Goal: Information Seeking & Learning: Learn about a topic

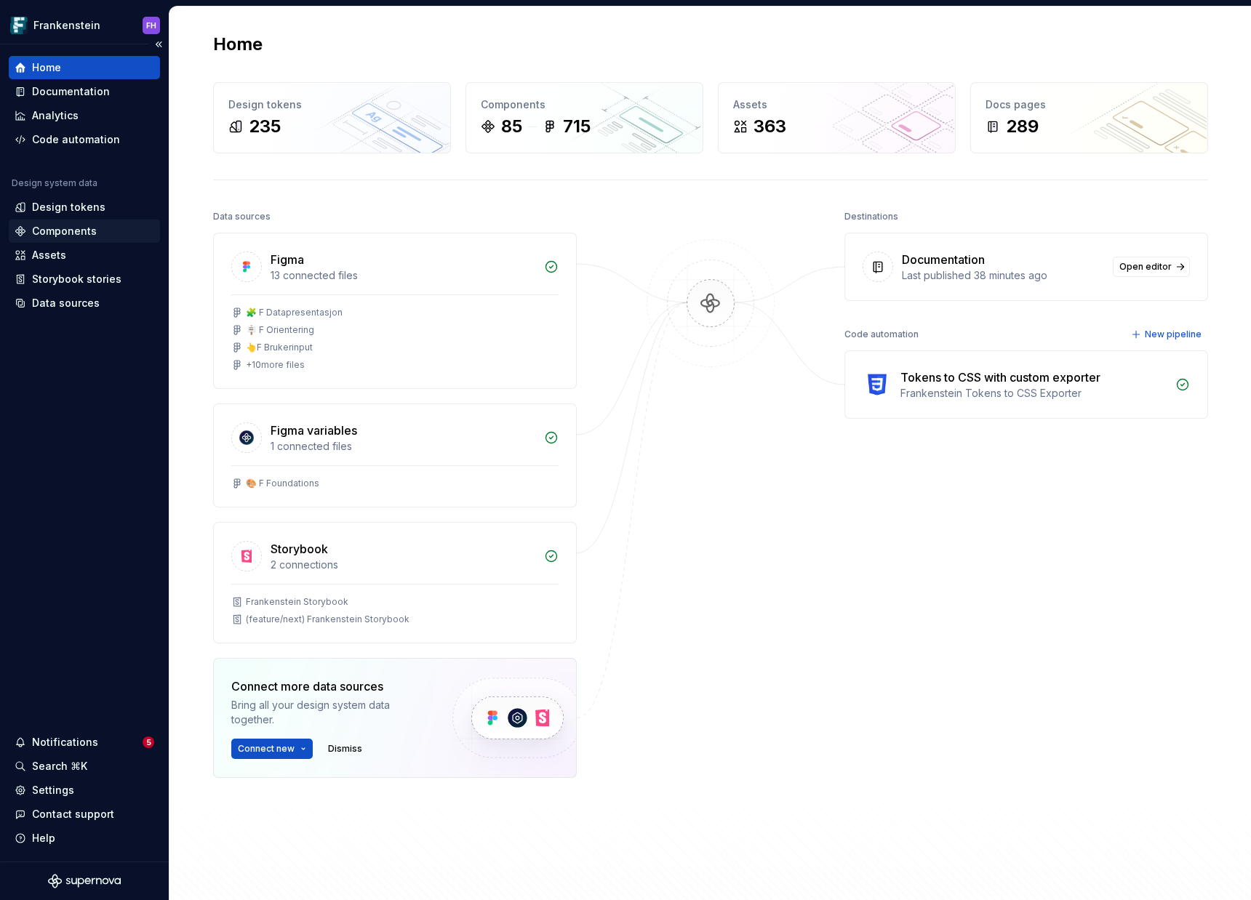
click at [66, 229] on div "Components" at bounding box center [64, 231] width 65 height 15
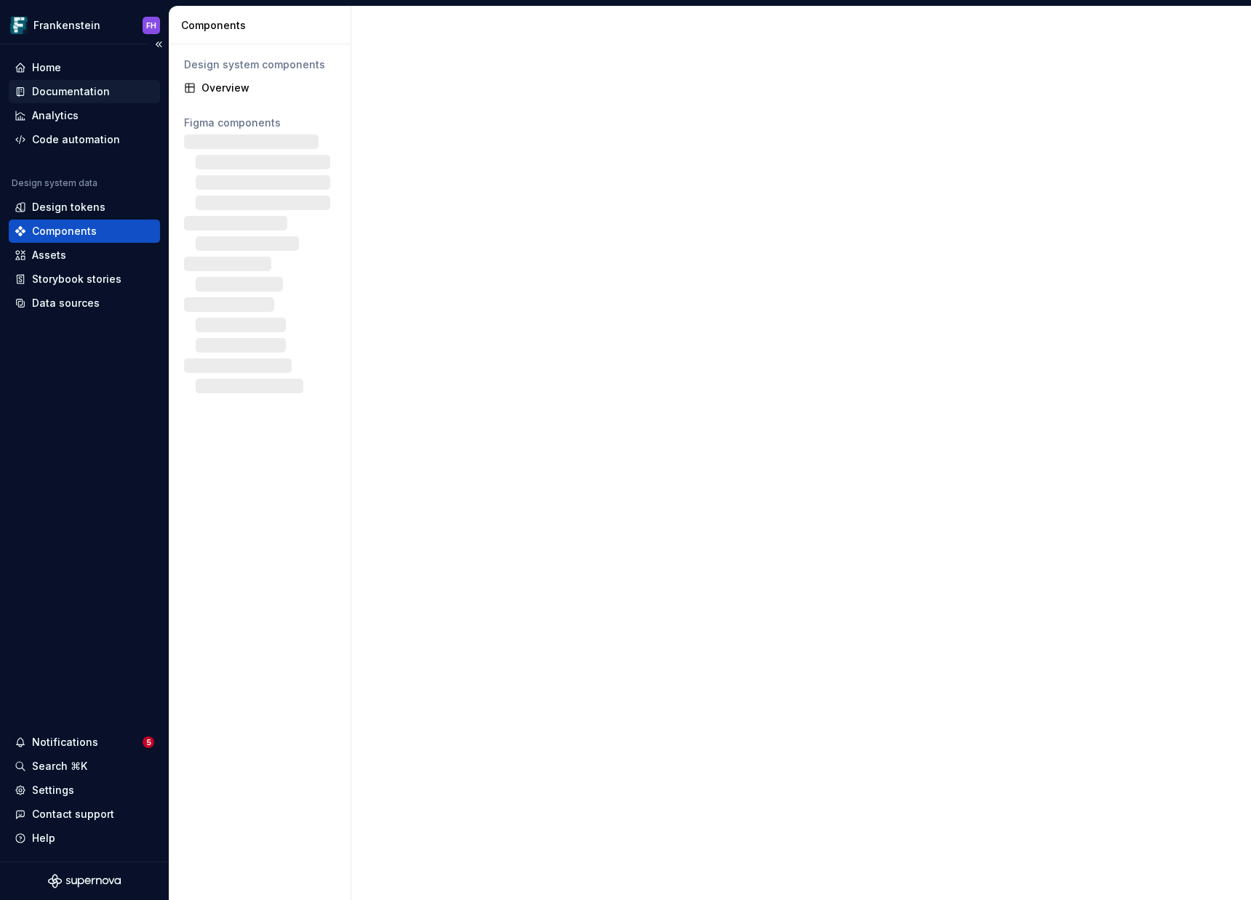
click at [74, 97] on div "Documentation" at bounding box center [71, 91] width 78 height 15
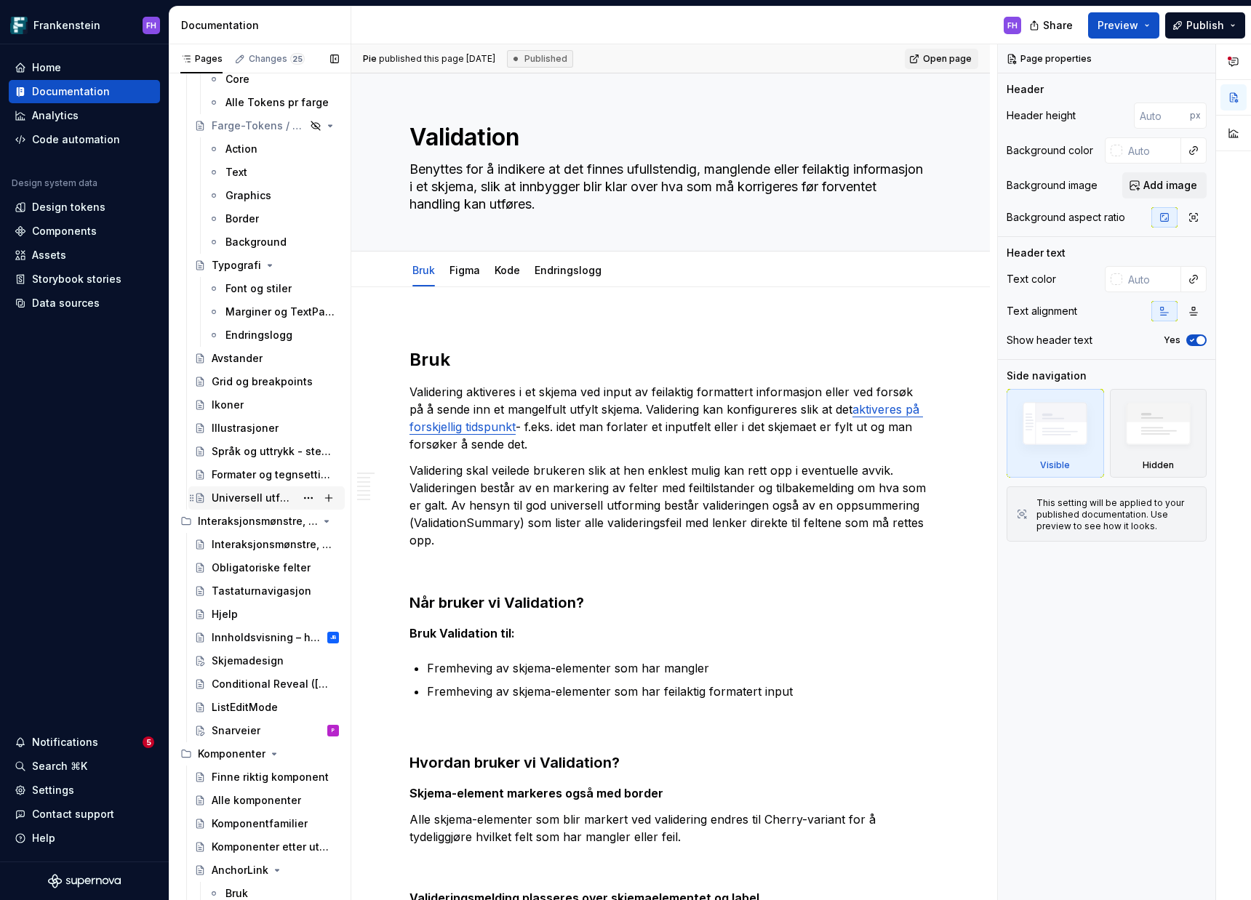
scroll to position [425, 0]
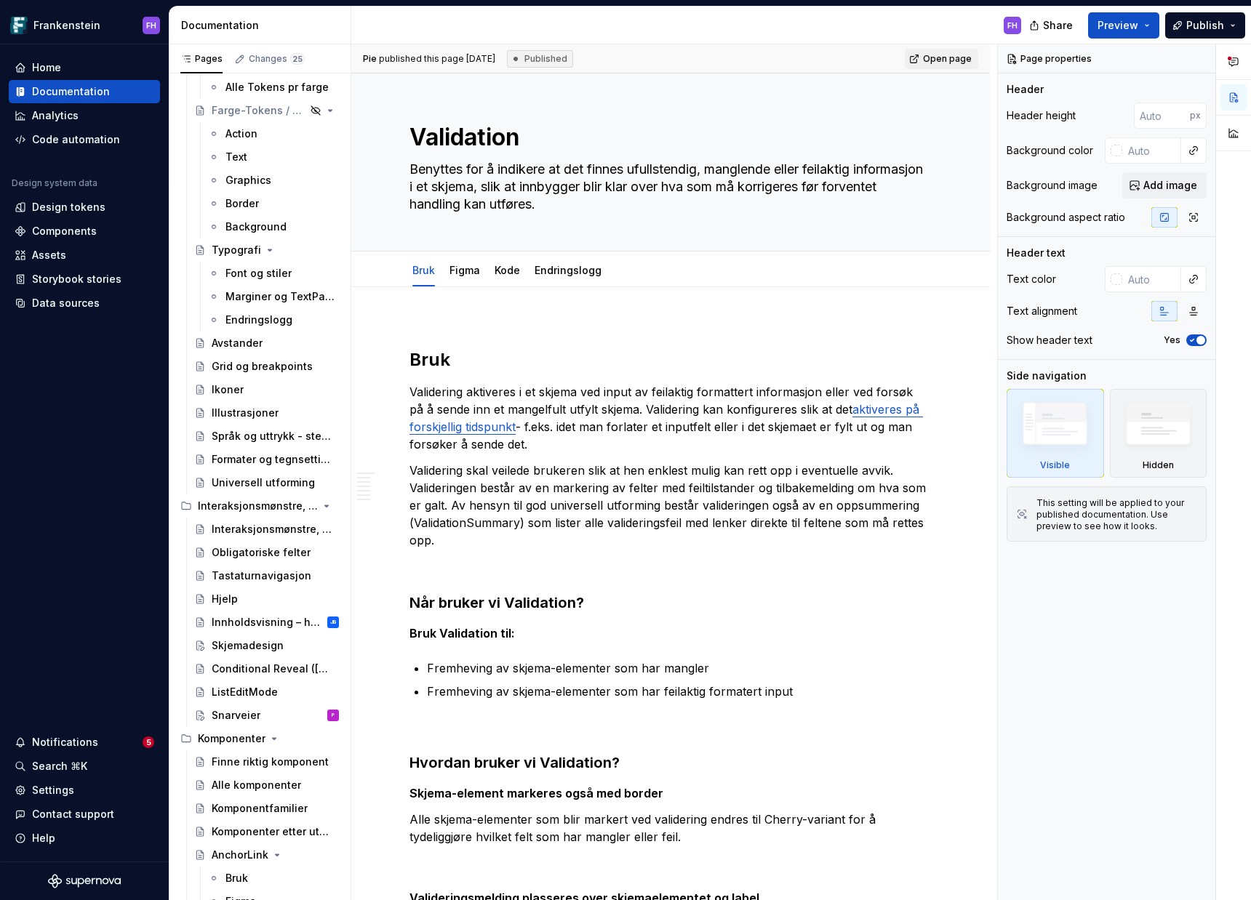
click at [265, 651] on div "Skjemadesign" at bounding box center [248, 645] width 72 height 15
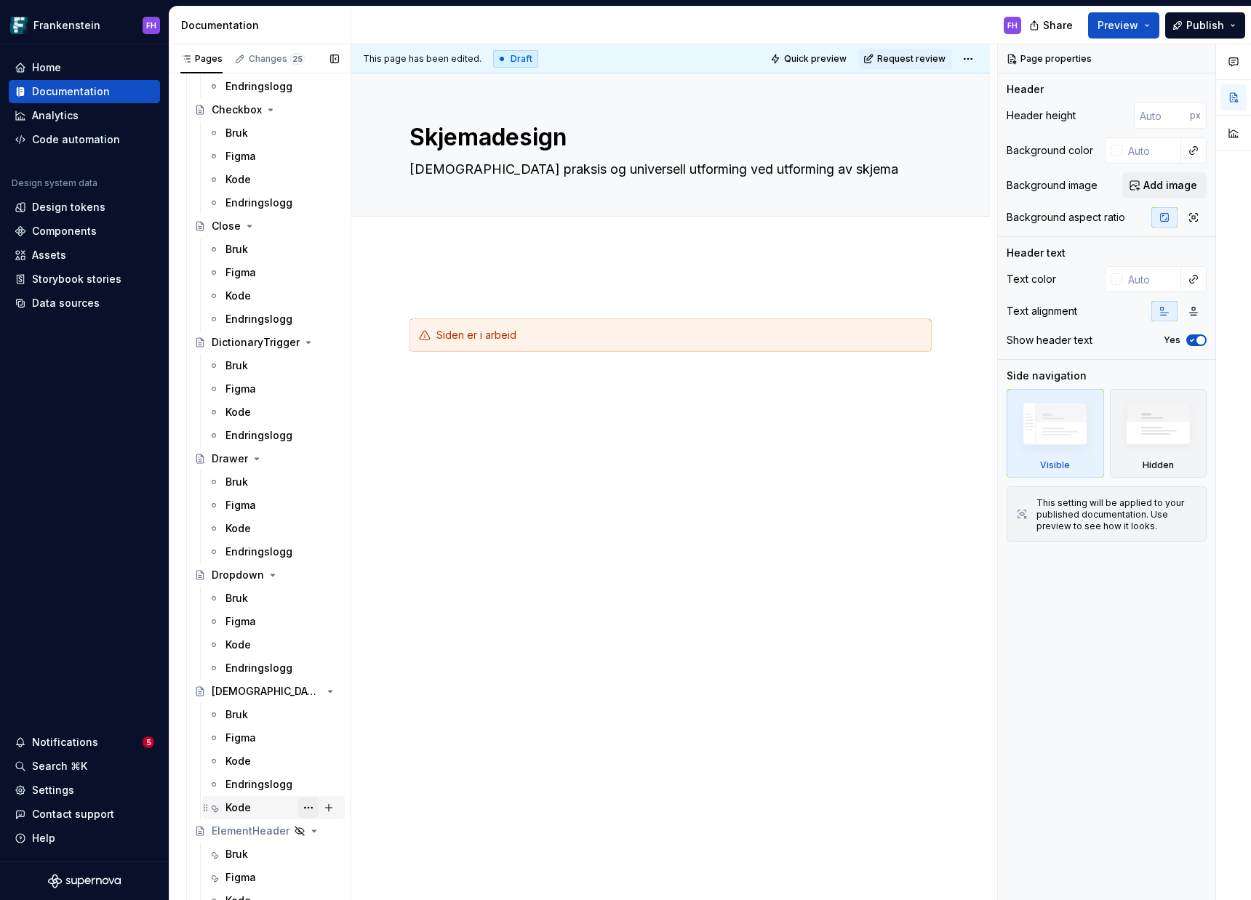
scroll to position [1974, 0]
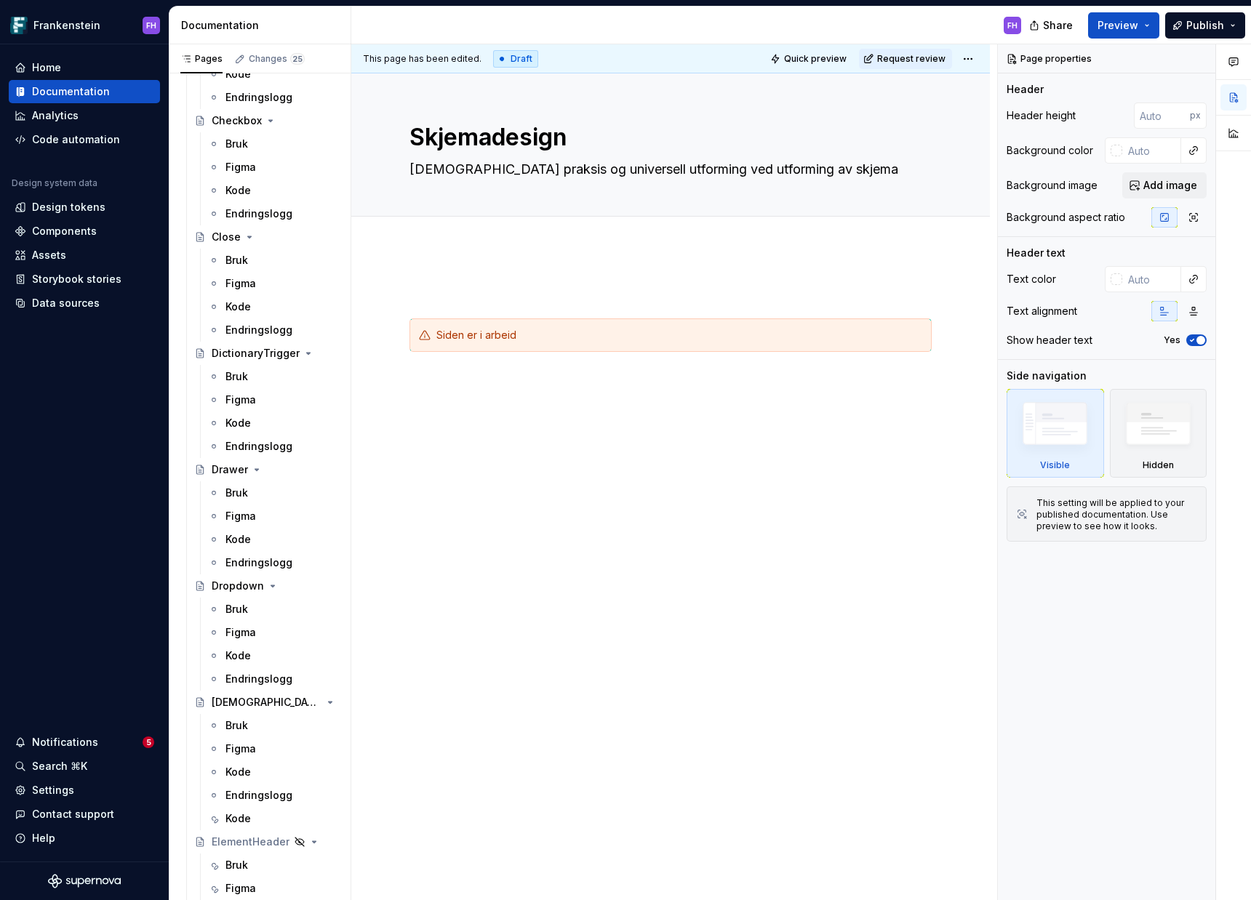
type textarea "*"
